Goal: Transaction & Acquisition: Obtain resource

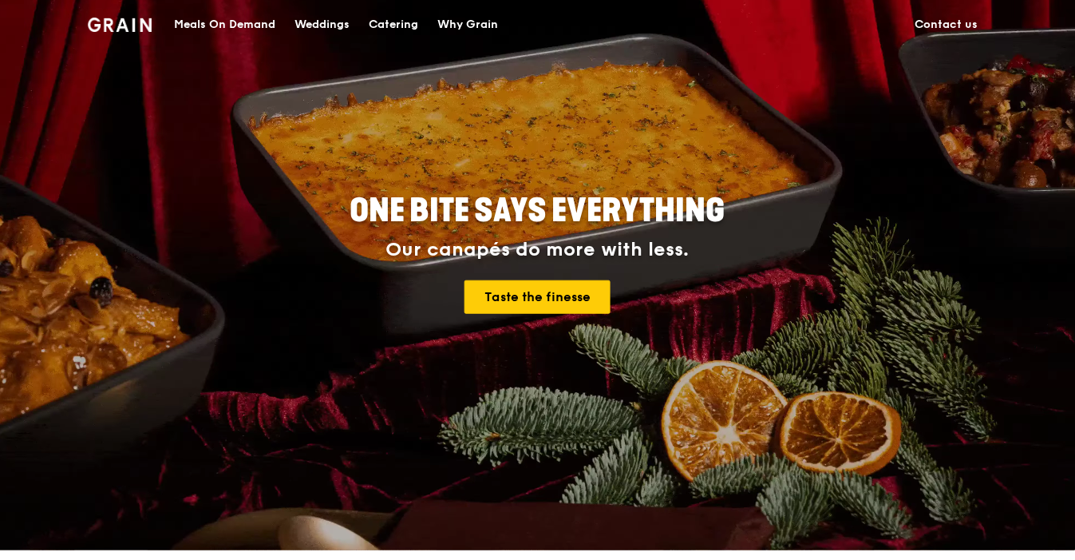
scroll to position [177, 0]
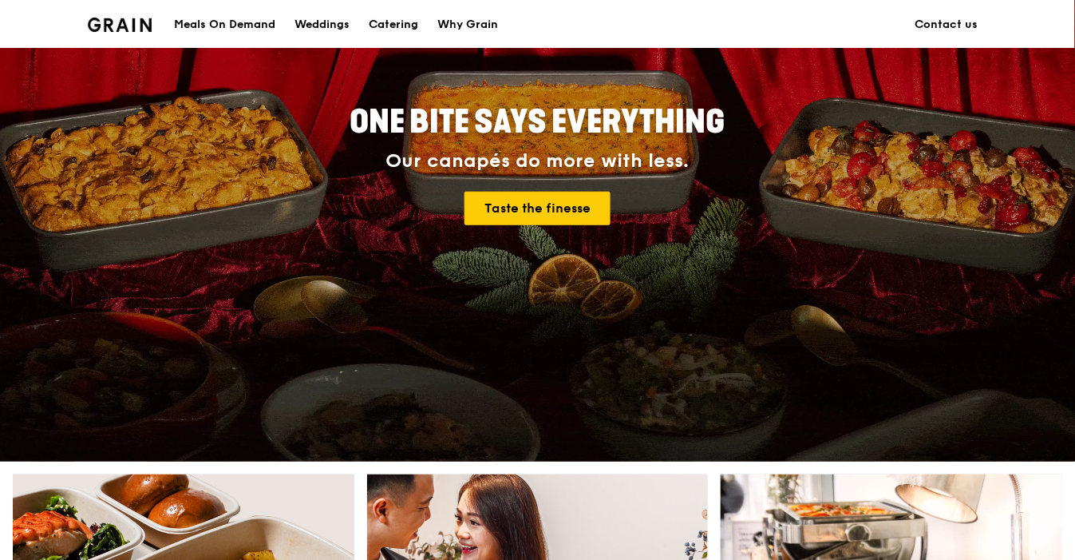
click at [385, 18] on div "Catering" at bounding box center [393, 25] width 49 height 48
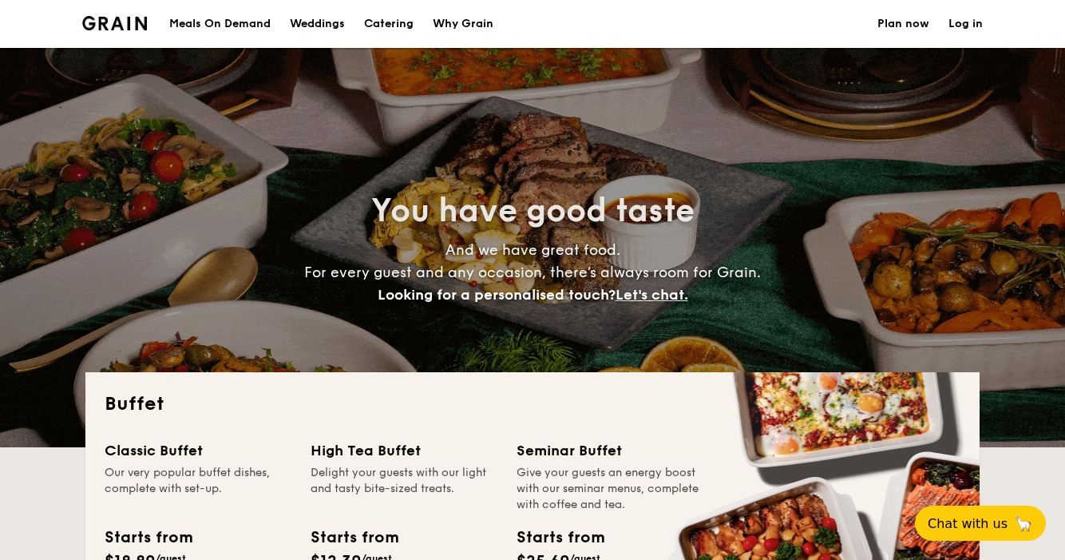
select select
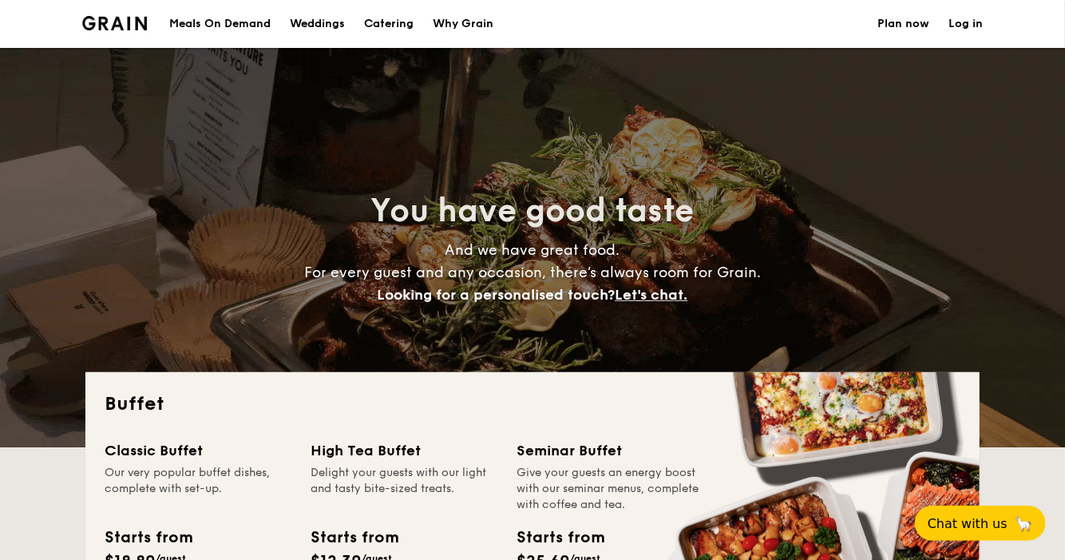
click at [229, 24] on div "Meals On Demand" at bounding box center [219, 24] width 101 height 48
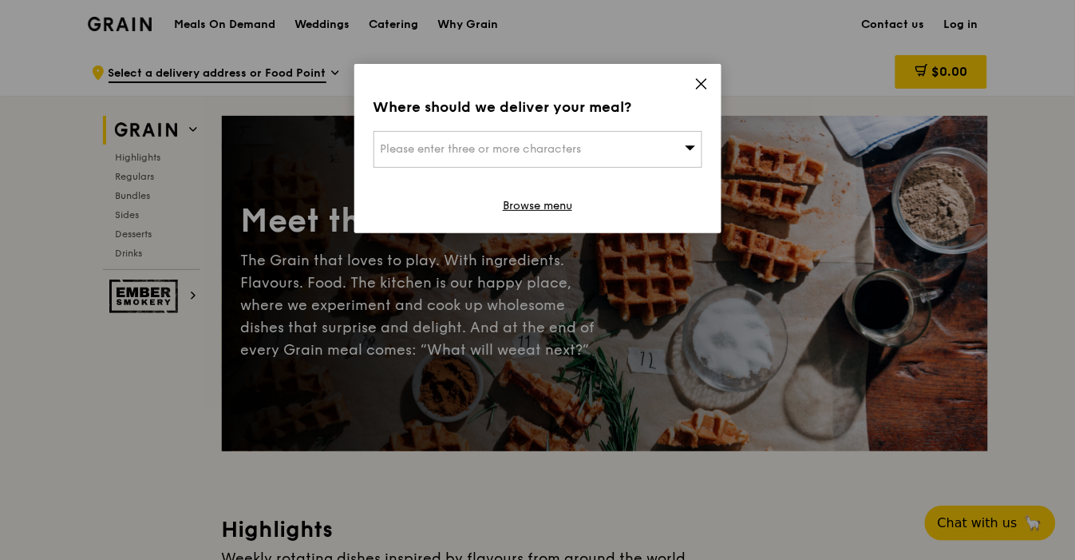
click at [715, 89] on div "Where should we deliver your meal? Please enter three or more characters Browse…" at bounding box center [537, 148] width 367 height 169
click at [708, 85] on icon at bounding box center [702, 84] width 14 height 14
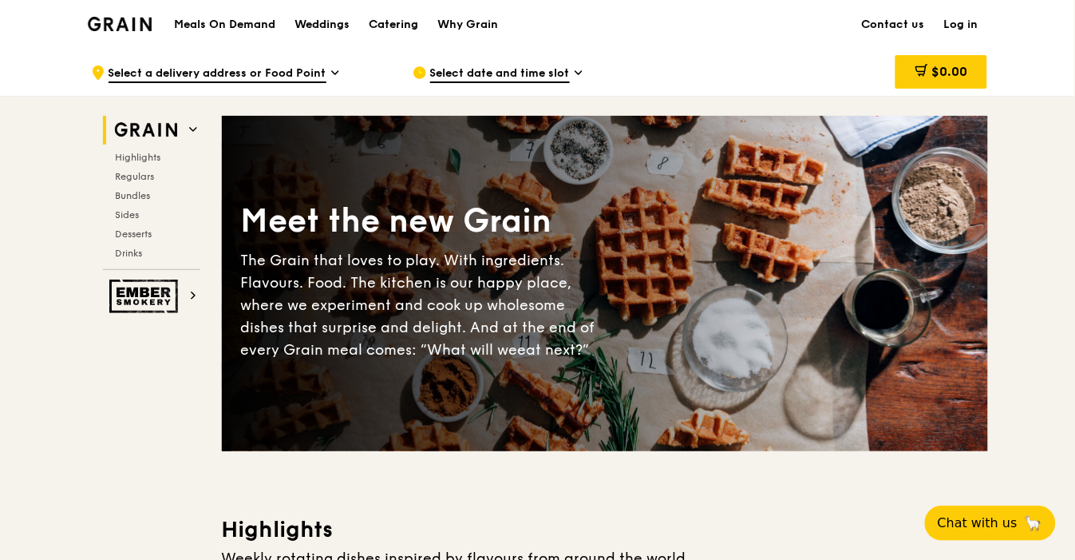
click at [410, 22] on div "Catering" at bounding box center [393, 25] width 49 height 48
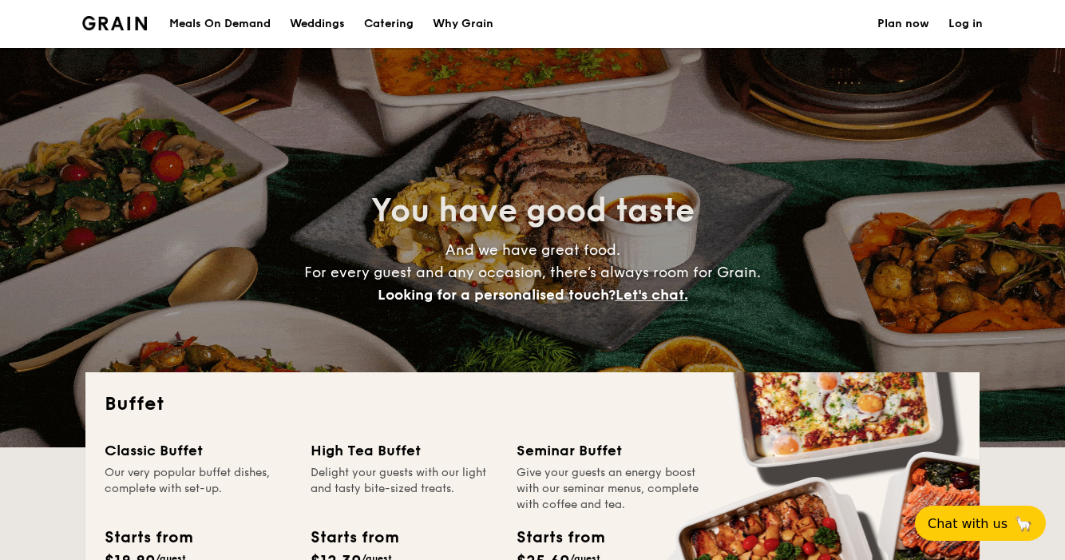
select select
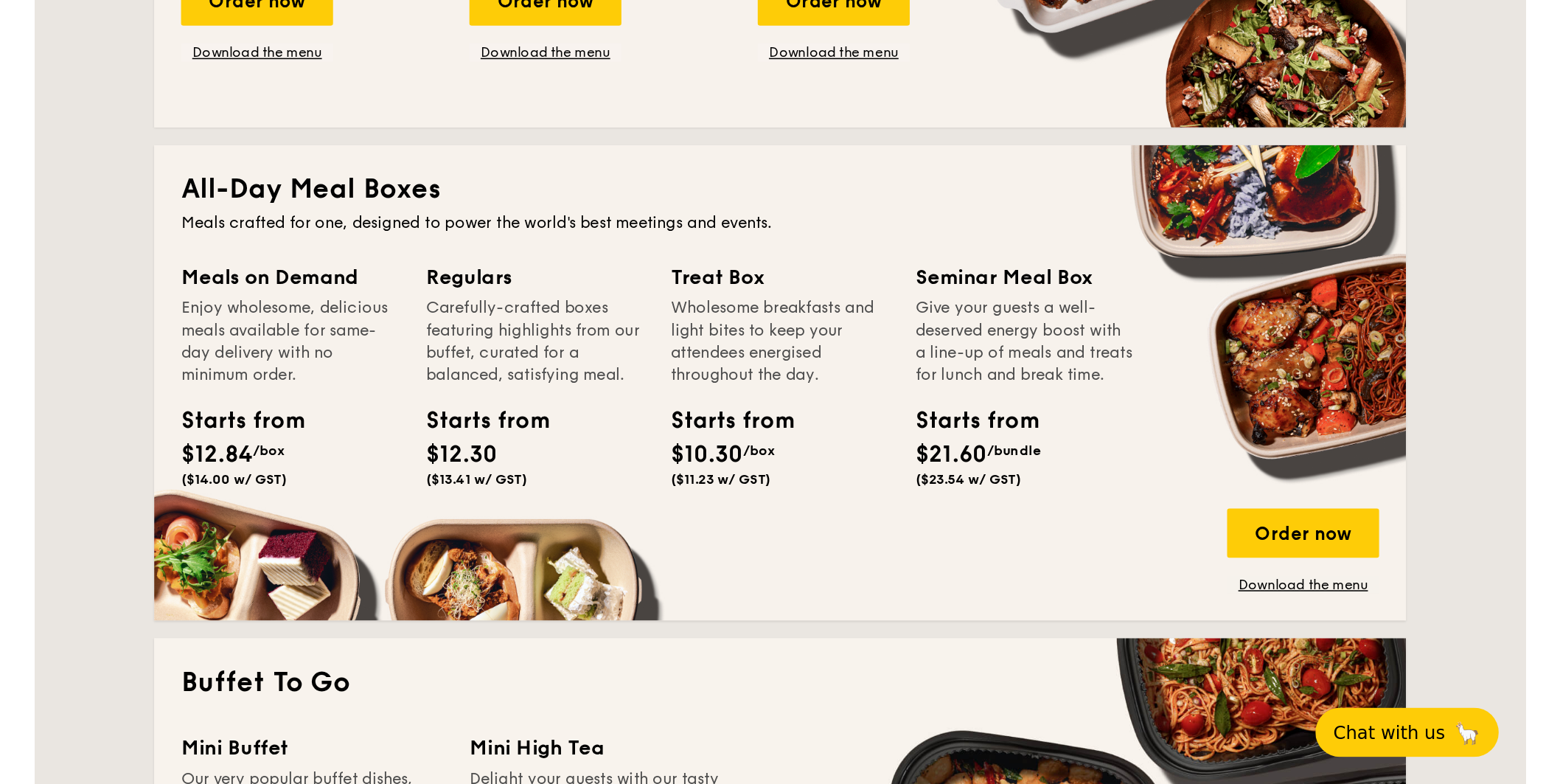
scroll to position [737, 0]
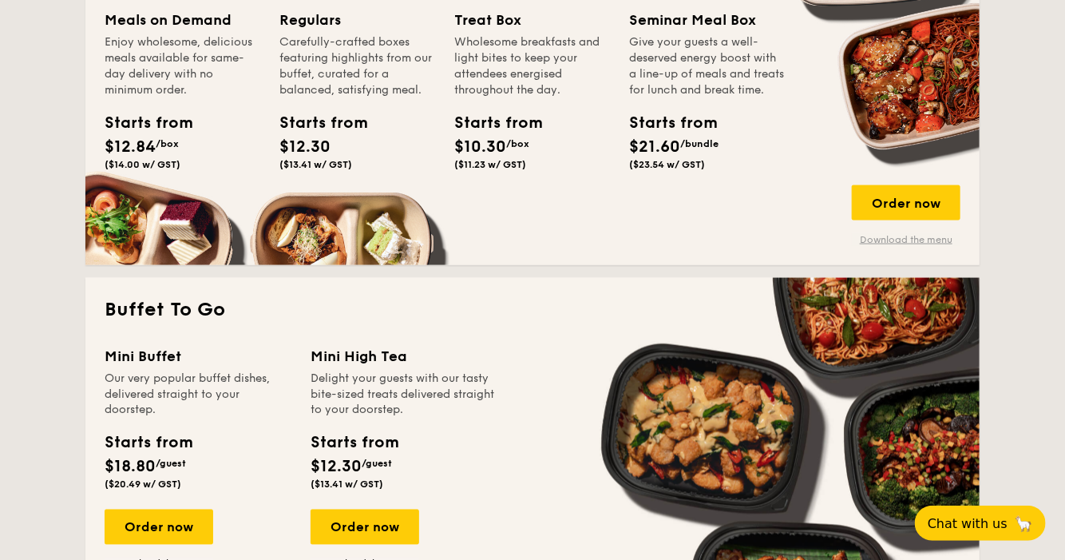
click at [905, 238] on link "Download the menu" at bounding box center [906, 239] width 109 height 13
